Goal: Check status: Check status

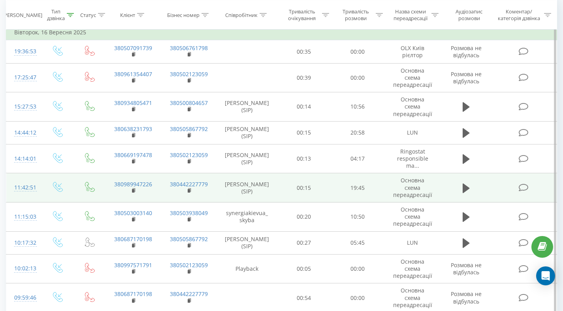
scroll to position [77, 0]
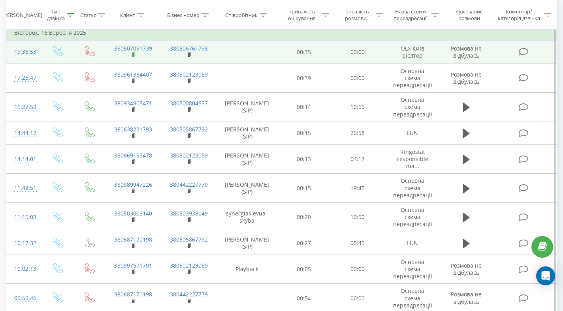
click at [132, 55] on rect at bounding box center [133, 55] width 2 height 4
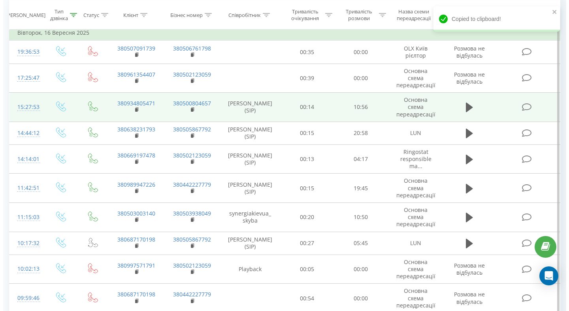
scroll to position [161, 0]
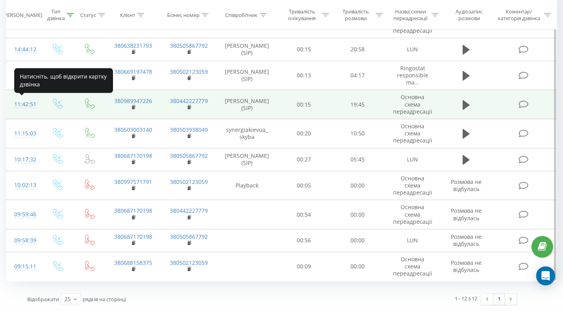
click at [24, 103] on div "11:42:51" at bounding box center [23, 104] width 19 height 15
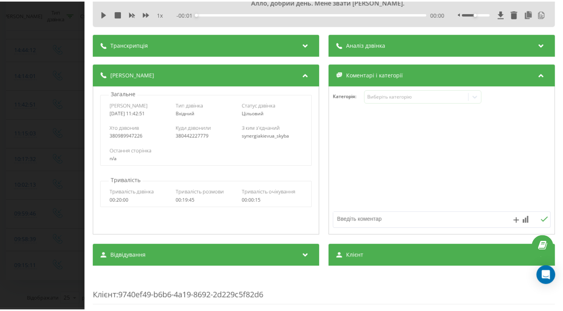
scroll to position [18, 0]
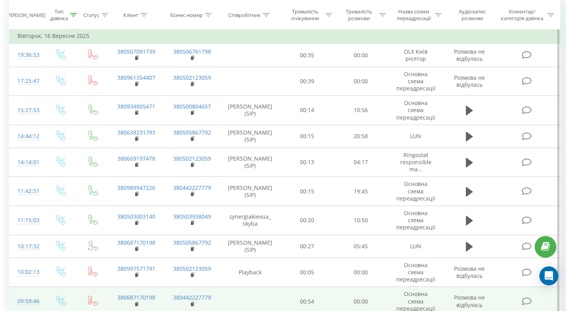
scroll to position [161, 0]
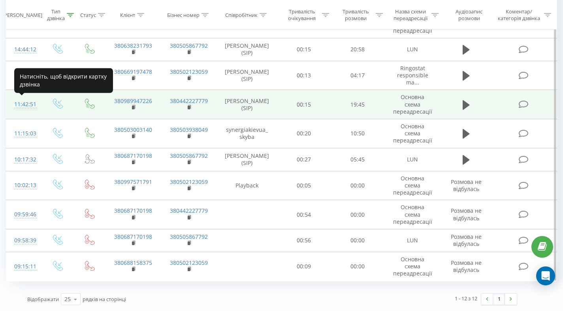
click at [28, 105] on div "11:42:51" at bounding box center [23, 104] width 19 height 15
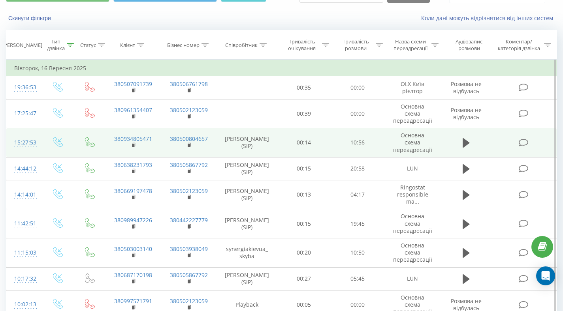
scroll to position [41, 0]
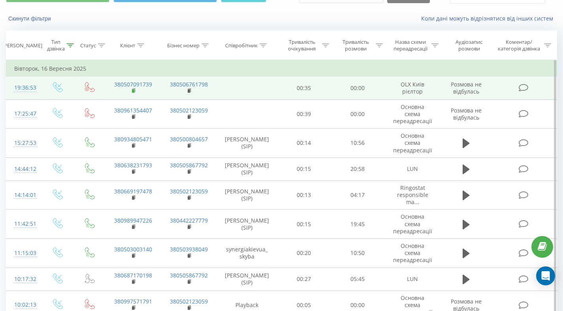
click at [132, 91] on rect at bounding box center [133, 91] width 2 height 4
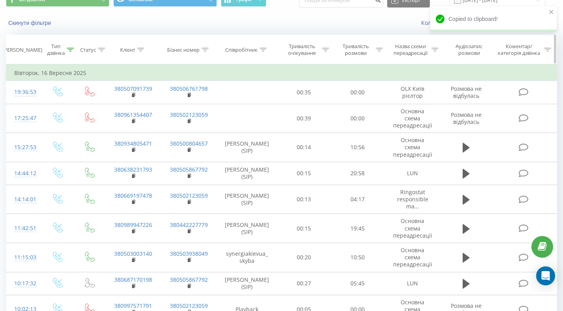
scroll to position [31, 0]
